Goal: Find contact information: Find contact information

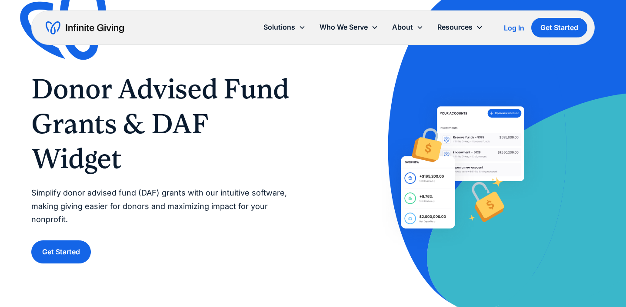
scroll to position [8, 0]
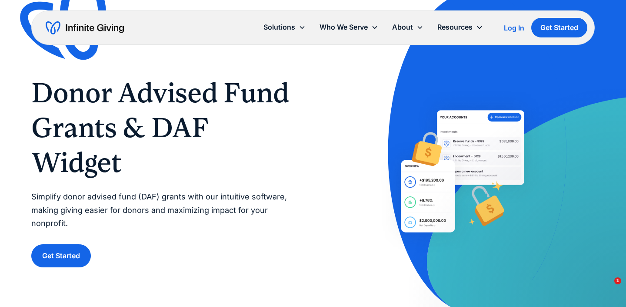
click at [177, 207] on p "Simplify donor advised fund (DAF) grants with our intuitive software, making gi…" at bounding box center [163, 210] width 265 height 40
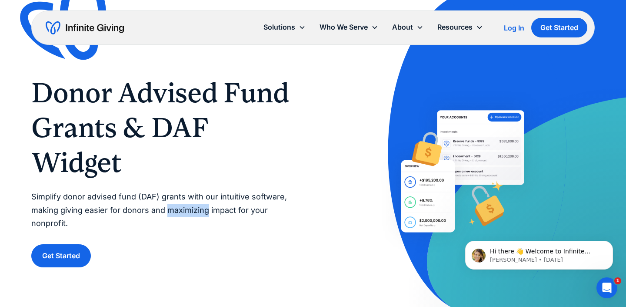
scroll to position [0, 0]
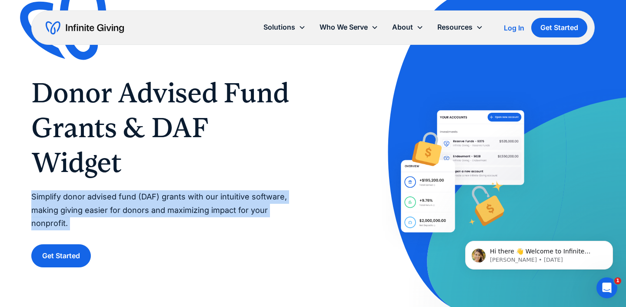
click at [177, 207] on p "Simplify donor advised fund (DAF) grants with our intuitive software, making gi…" at bounding box center [163, 210] width 265 height 40
click at [209, 209] on p "Simplify donor advised fund (DAF) grants with our intuitive software, making gi…" at bounding box center [163, 210] width 265 height 40
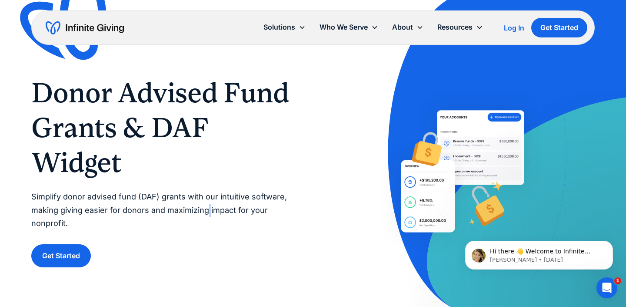
click at [209, 209] on p "Simplify donor advised fund (DAF) grants with our intuitive software, making gi…" at bounding box center [163, 210] width 265 height 40
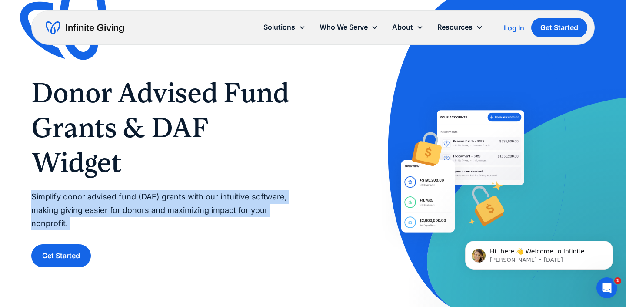
click at [209, 209] on p "Simplify donor advised fund (DAF) grants with our intuitive software, making gi…" at bounding box center [163, 210] width 265 height 40
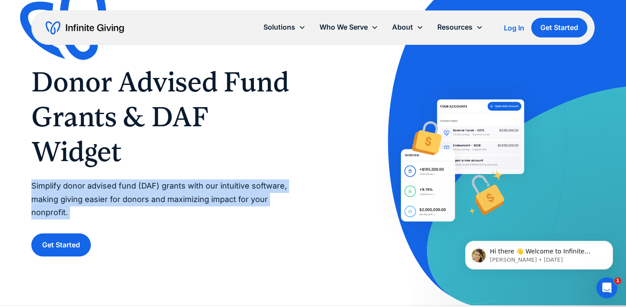
scroll to position [30, 0]
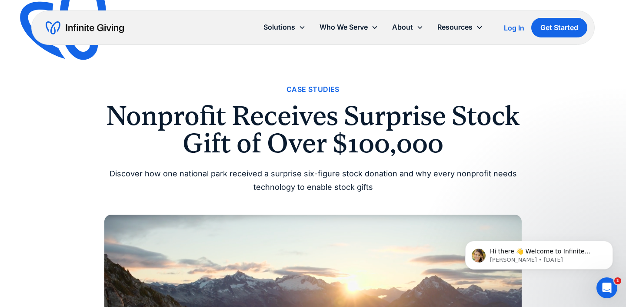
click at [346, 124] on h1 "Nonprofit Receives Surprise Stock Gift of Over $100,000" at bounding box center [313, 129] width 418 height 54
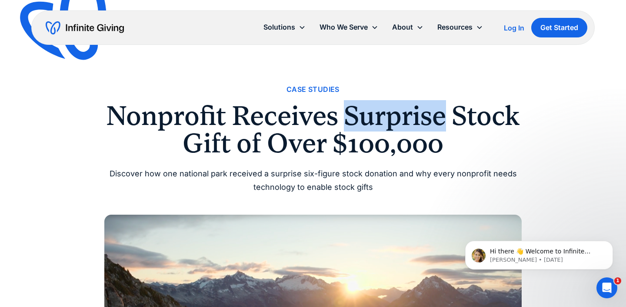
click at [346, 124] on h1 "Nonprofit Receives Surprise Stock Gift of Over $100,000" at bounding box center [313, 129] width 418 height 54
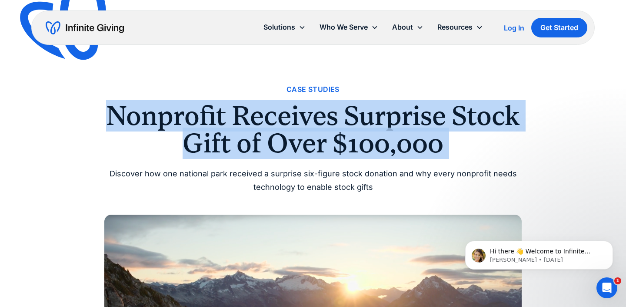
click at [346, 124] on h1 "Nonprofit Receives Surprise Stock Gift of Over $100,000" at bounding box center [313, 129] width 418 height 54
copy h1 "Nonprofit Receives Surprise Stock Gift of Over $100,000"
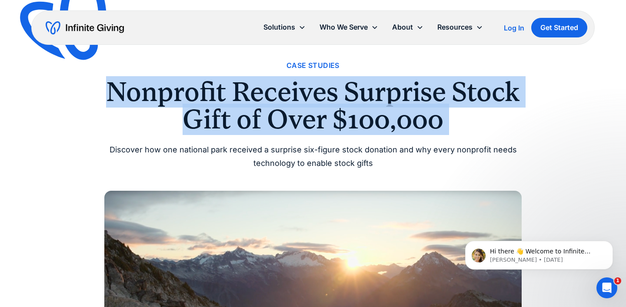
scroll to position [25, 0]
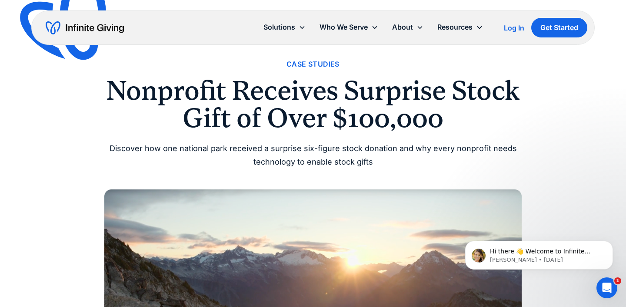
click at [331, 167] on div "Discover how one national park received a surprise six-figure stock donation an…" at bounding box center [313, 155] width 418 height 27
click at [331, 159] on div "Discover how one national park received a surprise six-figure stock donation an…" at bounding box center [313, 155] width 418 height 27
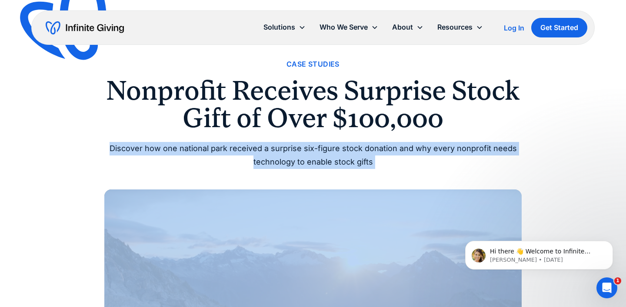
click at [331, 159] on div "Discover how one national park received a surprise six-figure stock donation an…" at bounding box center [313, 155] width 418 height 27
copy div "Discover how one national park received a surprise six-figure stock donation an…"
click at [289, 154] on div "Discover how one national park received a surprise six-figure stock donation an…" at bounding box center [313, 155] width 418 height 27
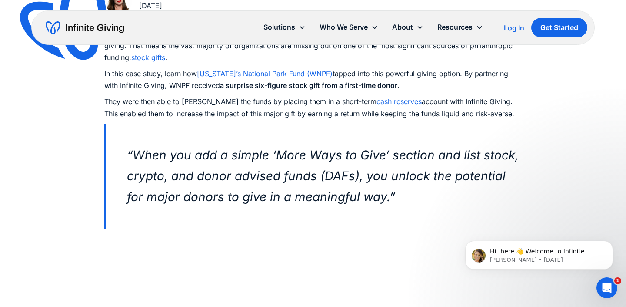
scroll to position [464, 0]
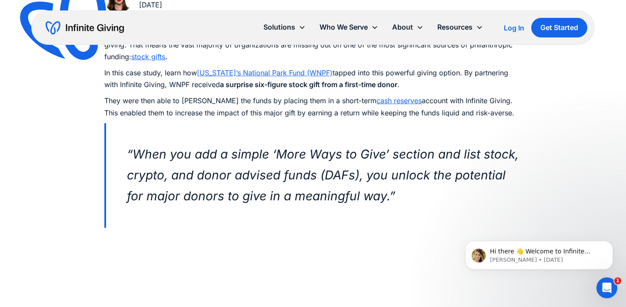
click at [297, 174] on em "“When you add a simple ‘More Ways to Give’ section and list stock, crypto, and …" at bounding box center [323, 175] width 392 height 57
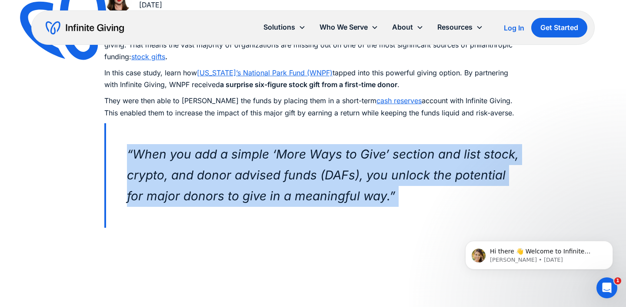
click at [297, 174] on em "“When you add a simple ‘More Ways to Give’ section and list stock, crypto, and …" at bounding box center [323, 175] width 392 height 57
copy blockquote "‍ “When you add a simple ‘More Ways to Give’ section and list stock, crypto, an…"
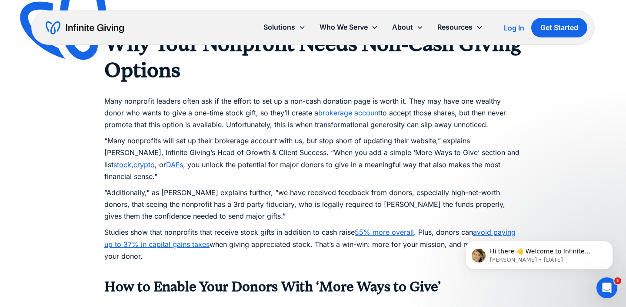
scroll to position [925, 0]
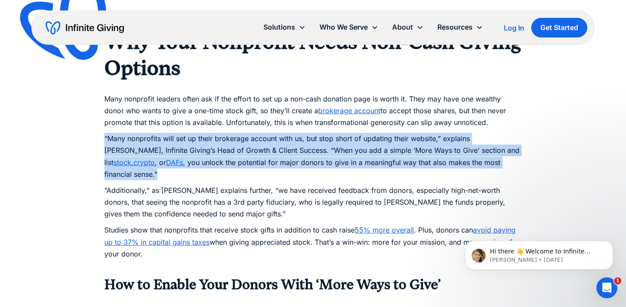
drag, startPoint x: 96, startPoint y: 135, endPoint x: 516, endPoint y: 158, distance: 420.9
click at [516, 158] on div "Case Studies Nonprofit Receives Surprise Stock Gift of Over $100,000 Discover h…" at bounding box center [313, 278] width 626 height 2407
copy p "“Many nonprofits will set up their brokerage account with us, but stop short of…"
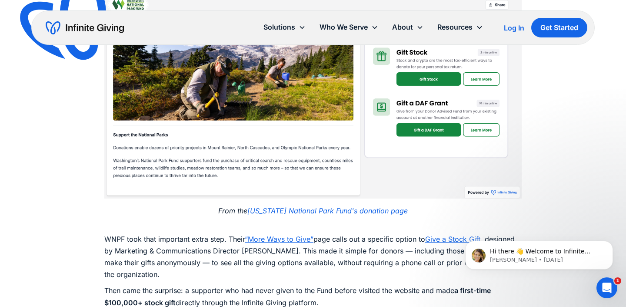
scroll to position [1304, 0]
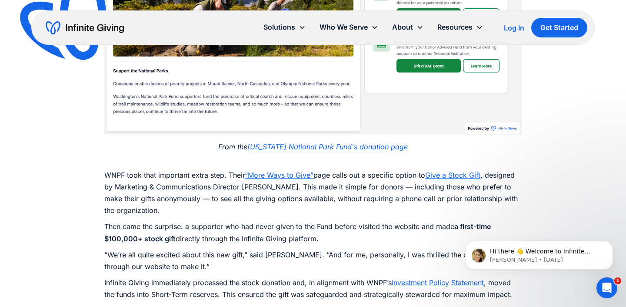
click at [219, 188] on p "WNPF took that important extra step. Their “More Ways to Give” page calls out a…" at bounding box center [313, 186] width 418 height 59
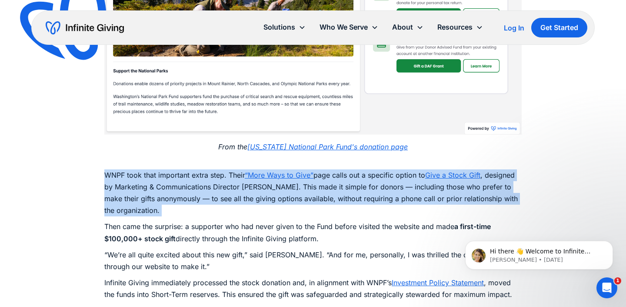
click at [219, 188] on p "WNPF took that important extra step. Their “More Ways to Give” page calls out a…" at bounding box center [313, 186] width 418 height 59
copy p "WNPF took that important extra step. Their “More Ways to Give” page calls out a…"
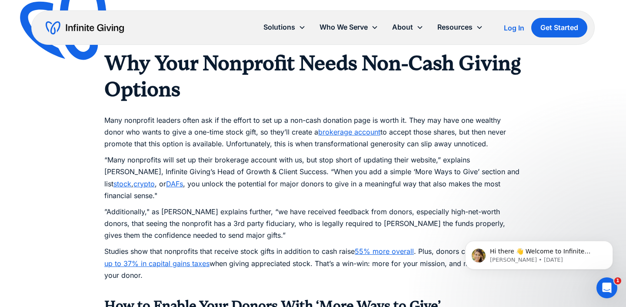
scroll to position [898, 0]
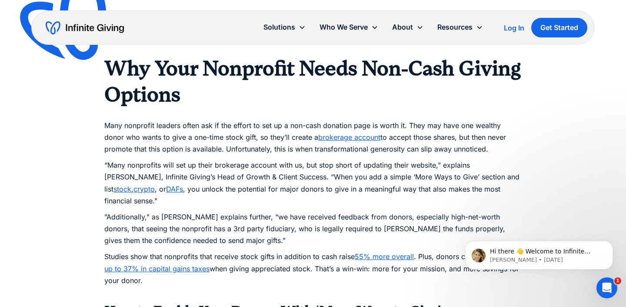
click at [294, 110] on p "Many nonprofit leaders often ask if the effort to set up a non-cash donation pa…" at bounding box center [313, 130] width 418 height 47
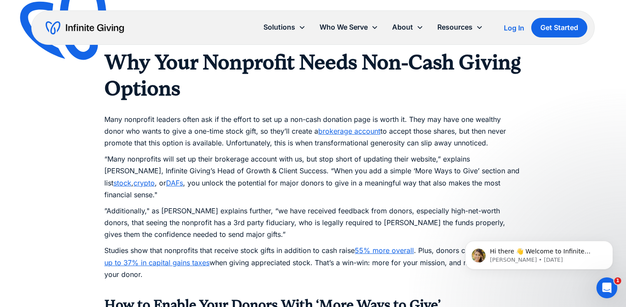
scroll to position [905, 0]
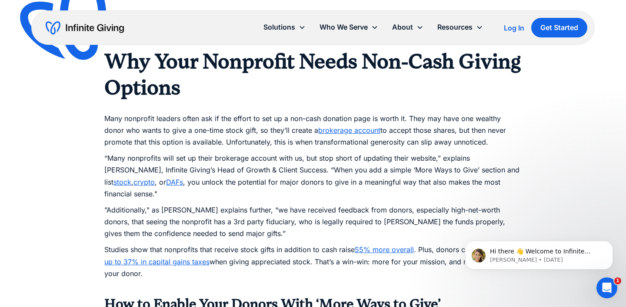
click at [284, 144] on p "Many nonprofit leaders often ask if the effort to set up a non-cash donation pa…" at bounding box center [313, 123] width 418 height 47
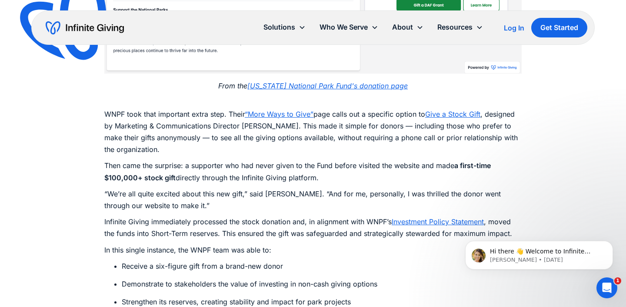
scroll to position [1367, 0]
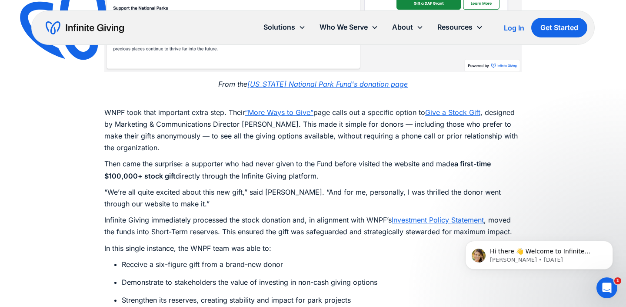
drag, startPoint x: 229, startPoint y: 100, endPoint x: 332, endPoint y: 166, distance: 122.0
click at [332, 166] on div "Of the 1.9 million nonprofits in the U.S., only 10% have taken the steps to ope…" at bounding box center [313, 57] width 418 height 1866
copy div "Their “More Ways to Give” page calls out a specific option to Give a Stock Gift…"
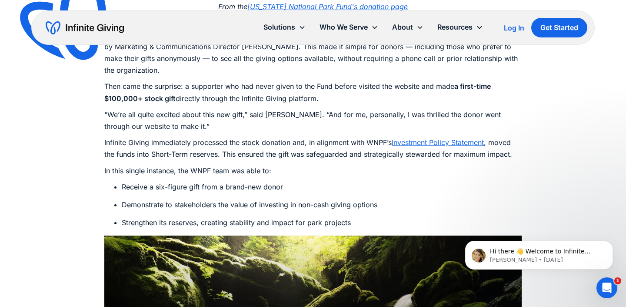
scroll to position [1442, 0]
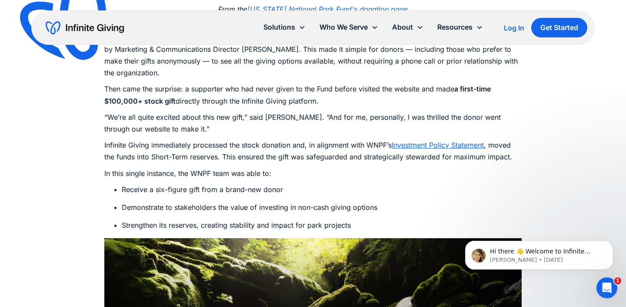
click at [279, 111] on p "“We’re all quite excited about this new gift,” said Day. “And for me, personall…" at bounding box center [313, 122] width 418 height 23
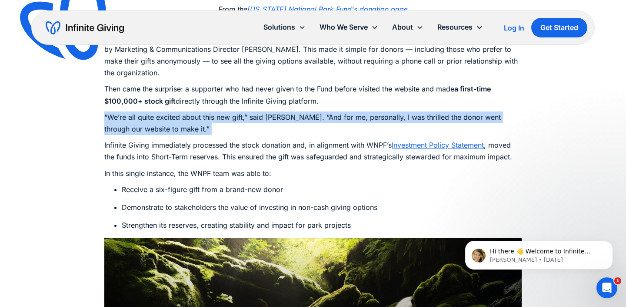
click at [279, 111] on p "“We’re all quite excited about this new gift,” said Day. “And for me, personall…" at bounding box center [313, 122] width 418 height 23
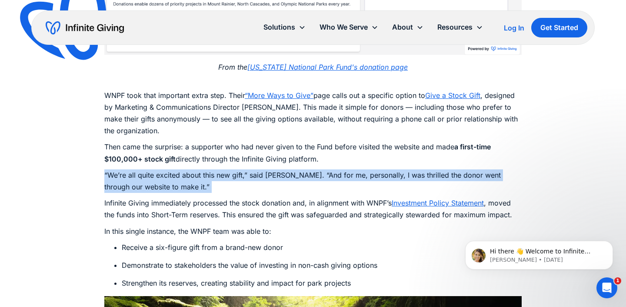
scroll to position [1383, 0]
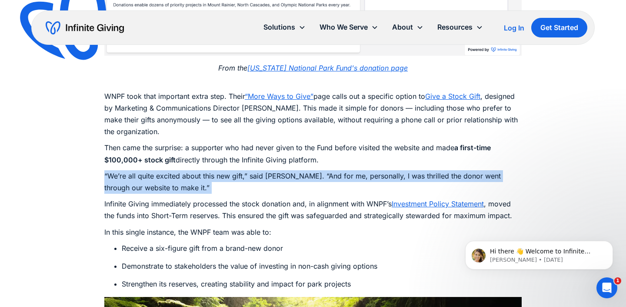
click at [191, 170] on p "“We’re all quite excited about this new gift,” said Day. “And for me, personall…" at bounding box center [313, 181] width 418 height 23
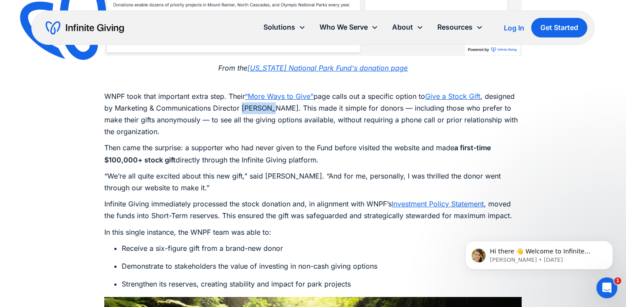
drag, startPoint x: 269, startPoint y: 96, endPoint x: 243, endPoint y: 97, distance: 26.6
click at [243, 97] on p "WNPF took that important extra step. Their “More Ways to Give” page calls out a…" at bounding box center [313, 107] width 418 height 59
copy p "Alex Day"
click at [129, 142] on p "Then came the surprise: a supporter who had never given to the Fund before visi…" at bounding box center [313, 153] width 418 height 23
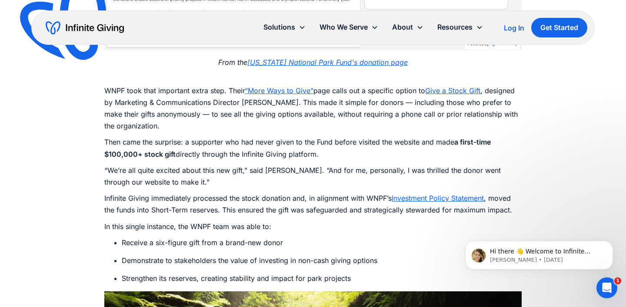
click at [143, 164] on p "“We’re all quite excited about this new gift,” said Day. “And for me, personall…" at bounding box center [313, 175] width 418 height 23
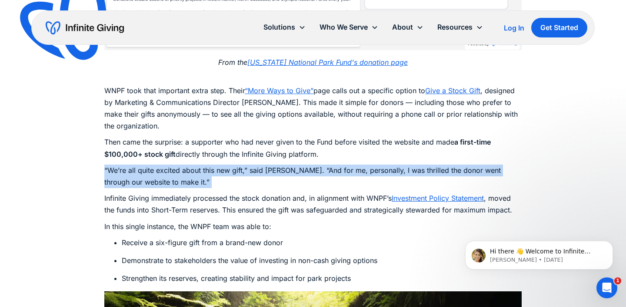
click at [143, 164] on p "“We’re all quite excited about this new gift,” said Day. “And for me, personall…" at bounding box center [313, 175] width 418 height 23
copy p "“We’re all quite excited about this new gift,” said Day. “And for me, personall…"
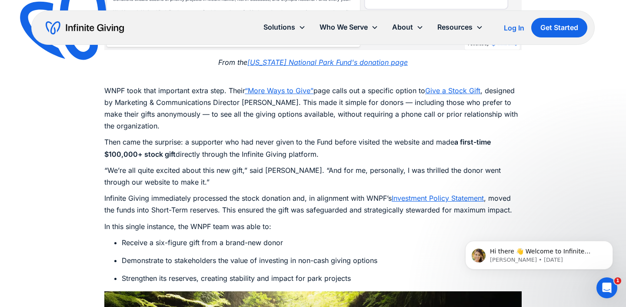
click at [211, 103] on p "WNPF took that important extra step. Their “More Ways to Give” page calls out a…" at bounding box center [313, 102] width 418 height 59
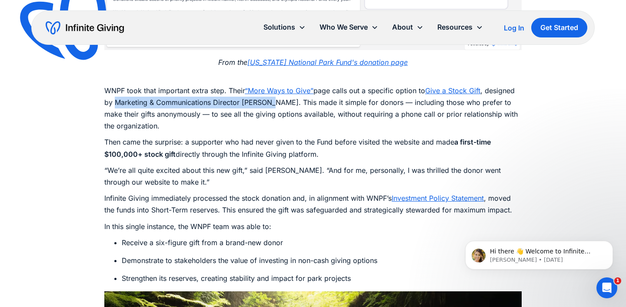
drag, startPoint x: 115, startPoint y: 91, endPoint x: 269, endPoint y: 92, distance: 154.0
click at [269, 92] on p "WNPF took that important extra step. Their “More Ways to Give” page calls out a…" at bounding box center [313, 102] width 418 height 59
copy p "Marketing & Communications Director Alex Day"
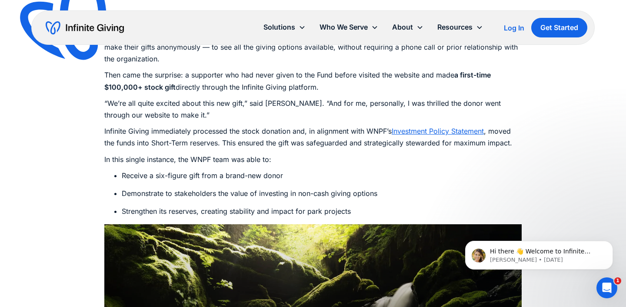
scroll to position [1456, 0]
click at [242, 136] on p "Infinite Giving immediately processed the stock donation and, in alignment with…" at bounding box center [313, 136] width 418 height 23
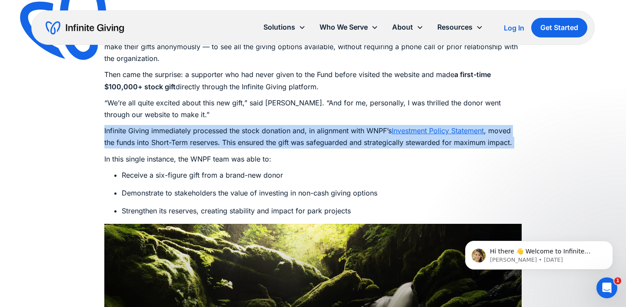
click at [242, 136] on p "Infinite Giving immediately processed the stock donation and, in alignment with…" at bounding box center [313, 136] width 418 height 23
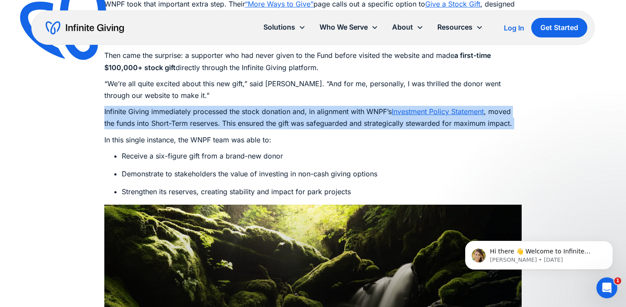
scroll to position [1476, 0]
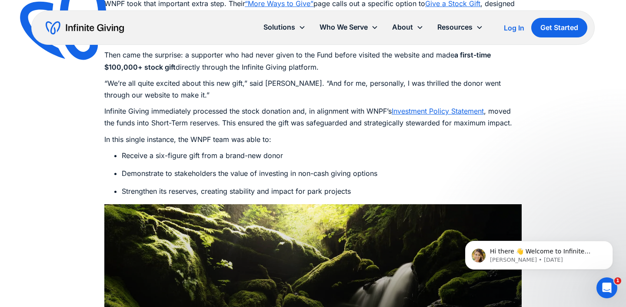
click at [222, 134] on p "In this single instance, the WNPF team was able to:" at bounding box center [313, 140] width 418 height 12
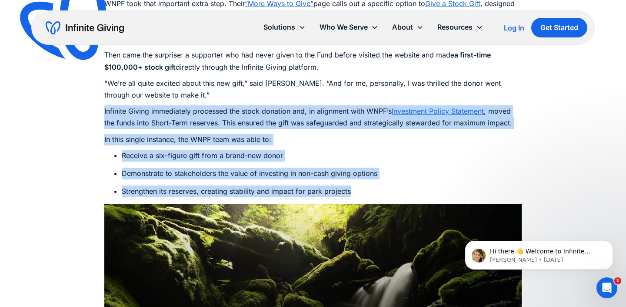
drag, startPoint x: 98, startPoint y: 99, endPoint x: 354, endPoint y: 180, distance: 268.2
copy div "Infinite Giving immediately processed the stock donation and, in alignment with…"
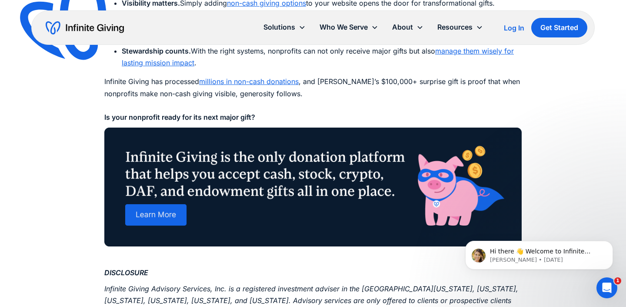
scroll to position [1904, 0]
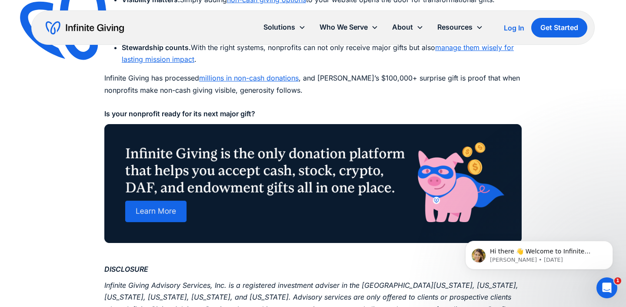
click at [144, 207] on img at bounding box center [313, 183] width 418 height 119
click at [226, 109] on strong "Is your nonprofit ready for its next major gift?" at bounding box center [179, 113] width 151 height 9
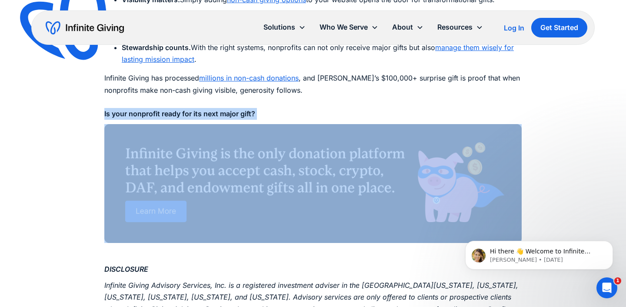
click at [226, 109] on strong "Is your nonprofit ready for its next major gift?" at bounding box center [179, 113] width 151 height 9
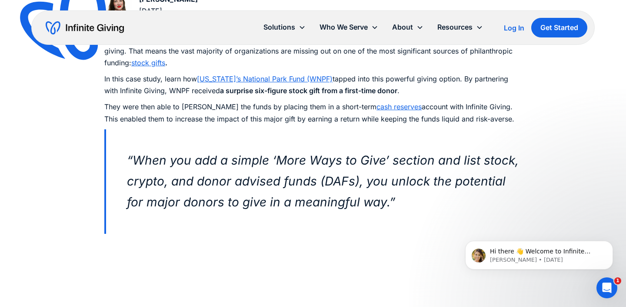
scroll to position [463, 0]
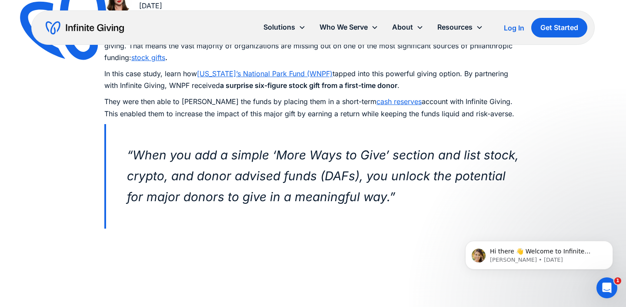
click at [342, 182] on em "“When you add a simple ‘More Ways to Give’ section and list stock, crypto, and …" at bounding box center [323, 175] width 392 height 57
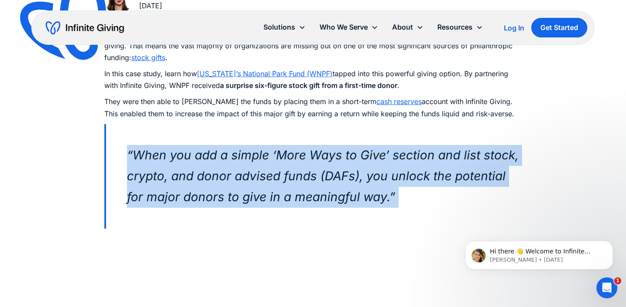
click at [342, 182] on em "“When you add a simple ‘More Ways to Give’ section and list stock, crypto, and …" at bounding box center [323, 175] width 392 height 57
click at [344, 162] on blockquote "‍ “When you add a simple ‘More Ways to Give’ section and list stock, crypto, an…" at bounding box center [313, 176] width 418 height 104
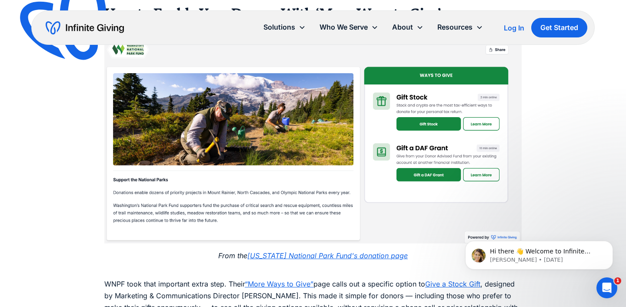
scroll to position [1196, 0]
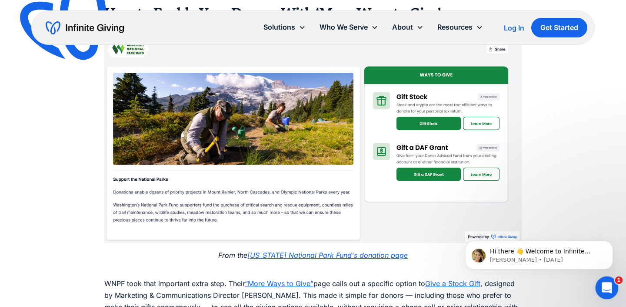
click at [604, 283] on icon "Open Intercom Messenger" at bounding box center [606, 286] width 14 height 14
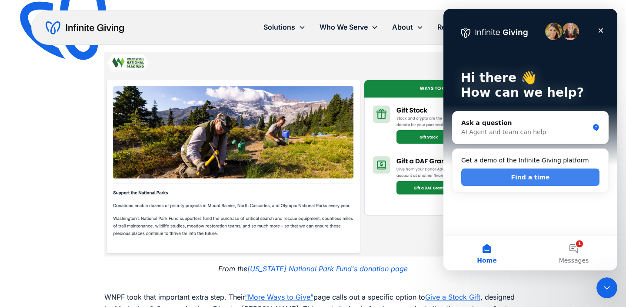
scroll to position [1182, 0]
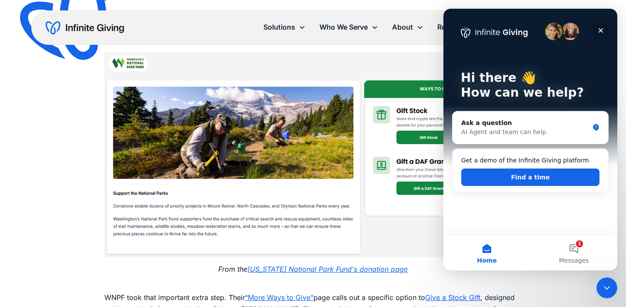
click at [604, 30] on icon "Close" at bounding box center [601, 30] width 7 height 7
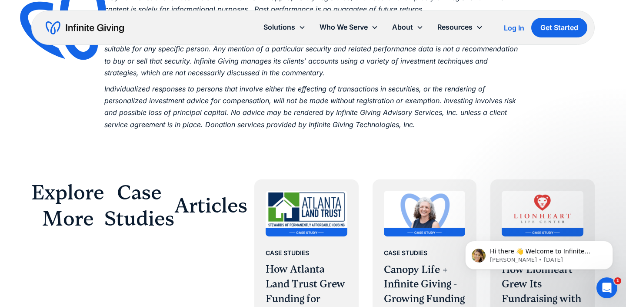
scroll to position [2002, 0]
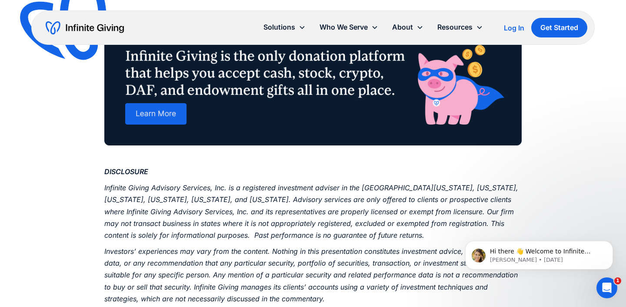
click at [150, 96] on img at bounding box center [313, 86] width 418 height 119
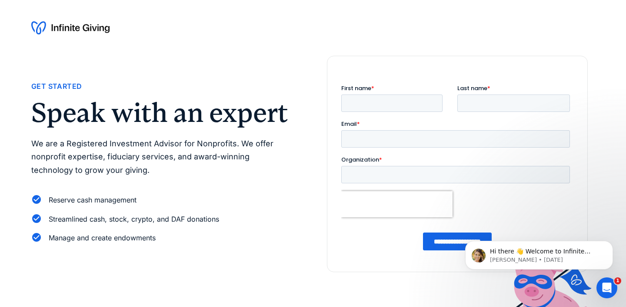
click at [254, 115] on h2 "Speak with an expert" at bounding box center [161, 112] width 261 height 27
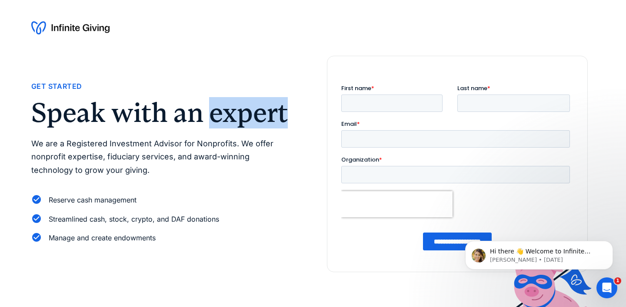
click at [254, 115] on h2 "Speak with an expert" at bounding box center [161, 112] width 261 height 27
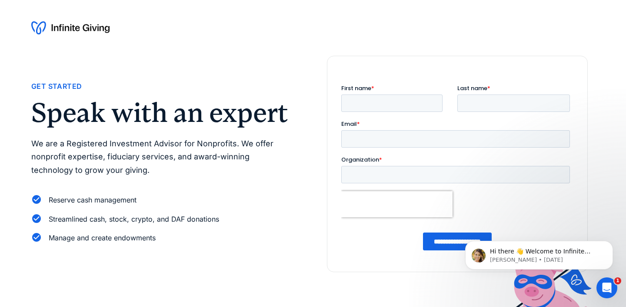
click at [254, 115] on h2 "Speak with an expert" at bounding box center [161, 112] width 261 height 27
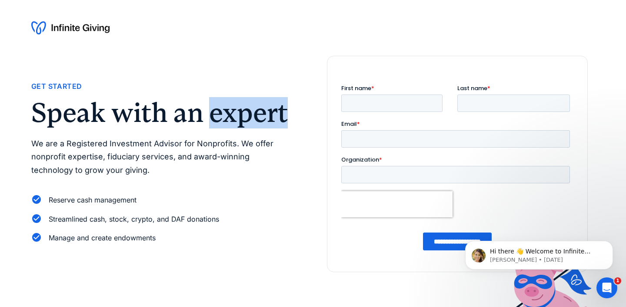
click at [254, 115] on h2 "Speak with an expert" at bounding box center [161, 112] width 261 height 27
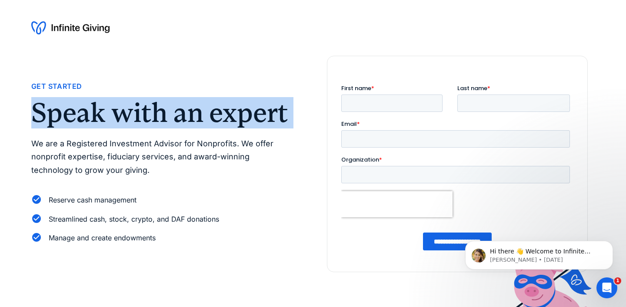
click at [254, 115] on h2 "Speak with an expert" at bounding box center [161, 112] width 261 height 27
copy h2 "Speak with an expert"
